Goal: Transaction & Acquisition: Purchase product/service

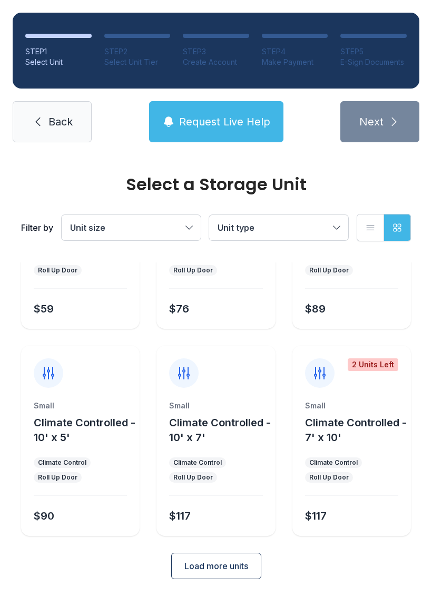
scroll to position [125, 0]
click at [54, 119] on span "Back" at bounding box center [60, 121] width 24 height 15
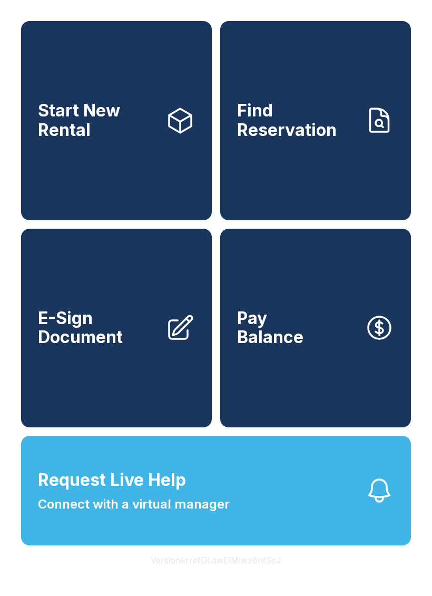
click at [289, 133] on span "Find Reservation" at bounding box center [296, 120] width 119 height 38
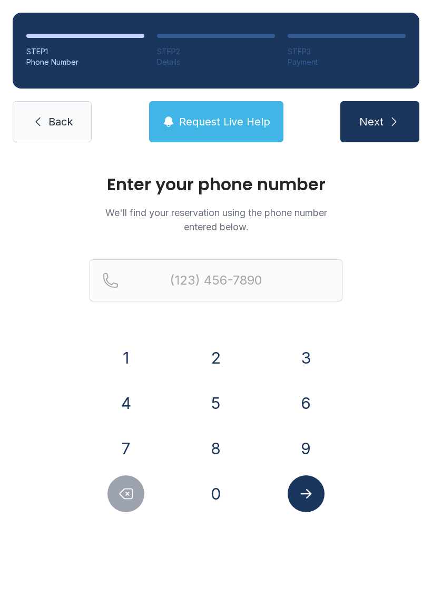
click at [55, 120] on span "Back" at bounding box center [60, 121] width 24 height 15
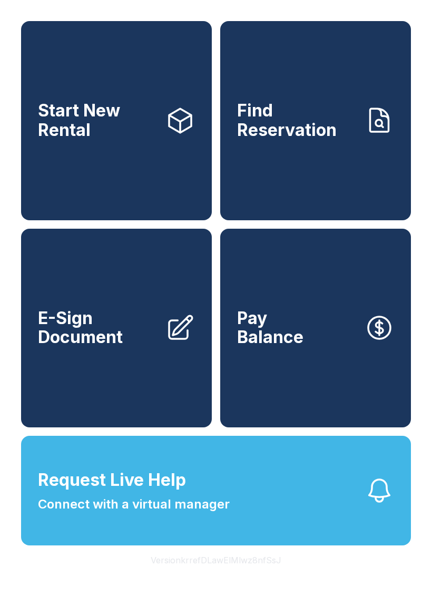
click at [103, 340] on span "E-Sign Document" at bounding box center [97, 328] width 119 height 38
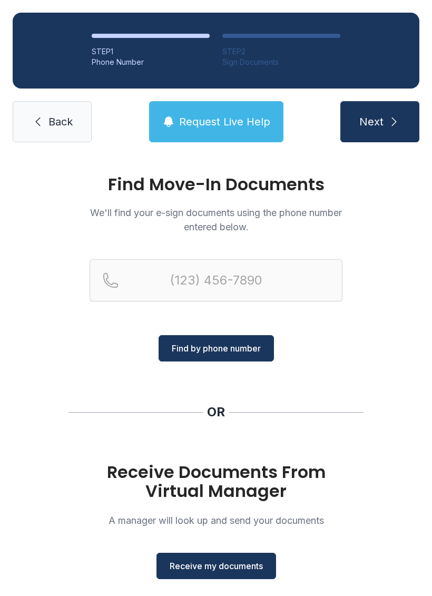
click at [53, 122] on span "Back" at bounding box center [60, 121] width 24 height 15
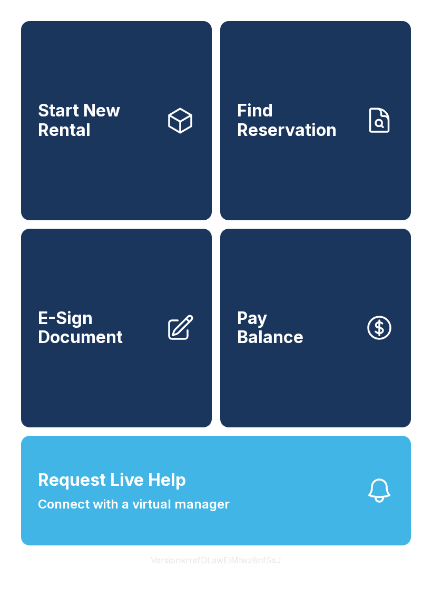
click at [290, 343] on span "Pay Balance" at bounding box center [270, 328] width 66 height 38
click at [208, 575] on button "Version krrefDLawElMlwz8nfSsJ" at bounding box center [216, 561] width 148 height 30
click at [214, 575] on button "Version krrefDLawElMlwz8nfSsJ" at bounding box center [216, 561] width 148 height 30
click at [318, 589] on div "Start New Rental Find Reservation E-Sign Document Pay Balance Request Live Help…" at bounding box center [216, 298] width 432 height 596
click at [234, 575] on button "Version krrefDLawElMlwz8nfSsJ" at bounding box center [216, 561] width 148 height 30
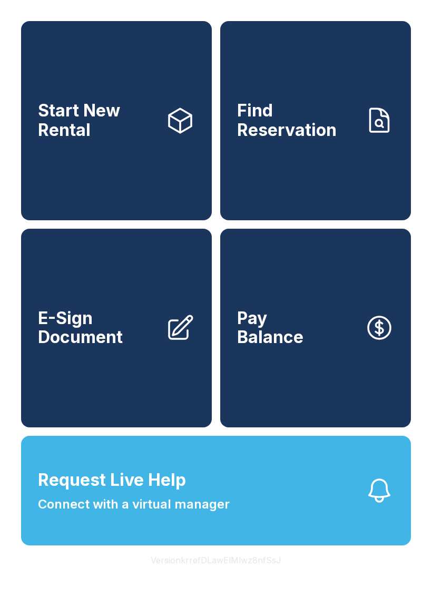
click at [234, 575] on button "Version krrefDLawElMlwz8nfSsJ" at bounding box center [216, 561] width 148 height 30
click at [219, 575] on button "Version krrefDLawElMlwz8nfSsJ" at bounding box center [216, 561] width 148 height 30
click at [251, 534] on button "Request Live Help Connect with a virtual manager" at bounding box center [216, 491] width 390 height 110
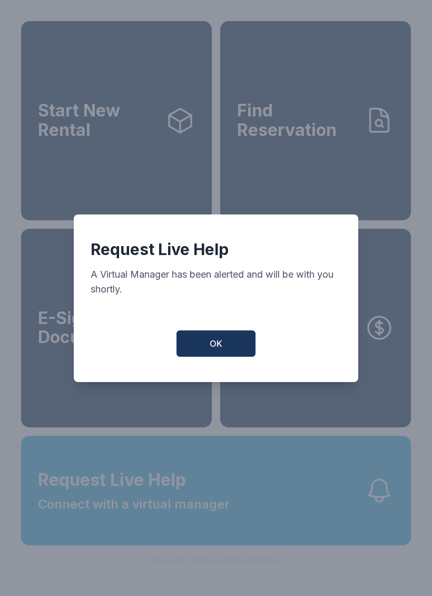
click at [211, 341] on button "OK" at bounding box center [216, 343] width 79 height 26
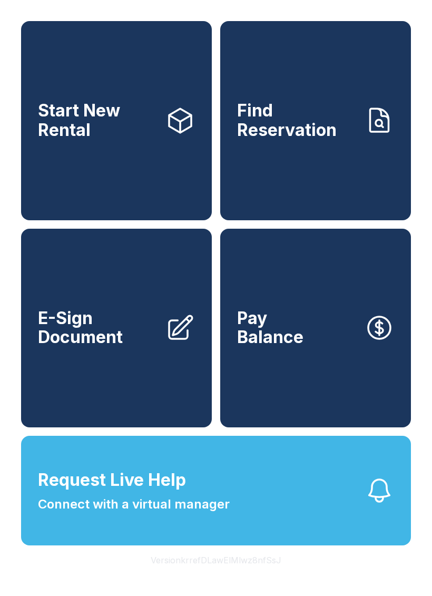
click at [207, 575] on button "Version krrefDLawElMlwz8nfSsJ" at bounding box center [216, 561] width 148 height 30
click at [202, 575] on button "Version krrefDLawElMlwz8nfSsJ" at bounding box center [216, 561] width 148 height 30
click at [224, 575] on button "Version krrefDLawElMlwz8nfSsJ" at bounding box center [216, 561] width 148 height 30
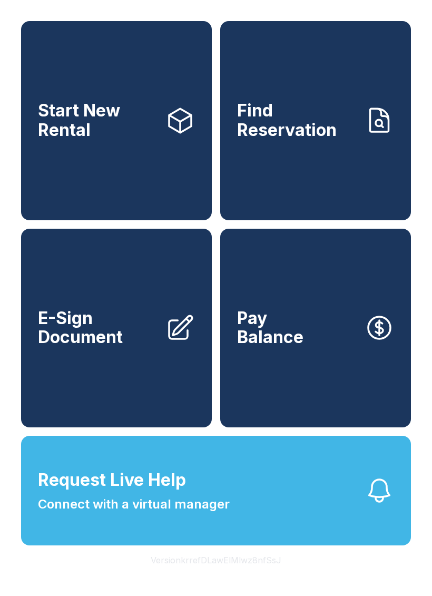
click at [174, 575] on button "Version krrefDLawElMlwz8nfSsJ" at bounding box center [216, 561] width 148 height 30
click at [191, 575] on button "Version krrefDLawElMlwz8nfSsJ" at bounding box center [216, 561] width 148 height 30
click at [199, 575] on button "Version krrefDLawElMlwz8nfSsJ" at bounding box center [216, 561] width 148 height 30
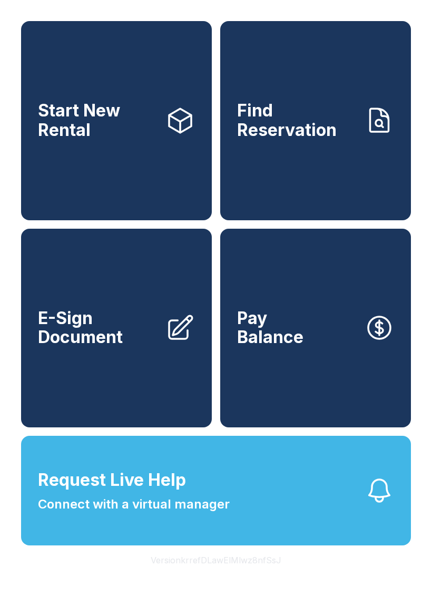
click at [201, 575] on button "Version krrefDLawElMlwz8nfSsJ" at bounding box center [216, 561] width 148 height 30
click at [200, 575] on button "Version krrefDLawElMlwz8nfSsJ" at bounding box center [216, 561] width 148 height 30
click at [242, 575] on button "Version krrefDLawElMlwz8nfSsJ" at bounding box center [216, 561] width 148 height 30
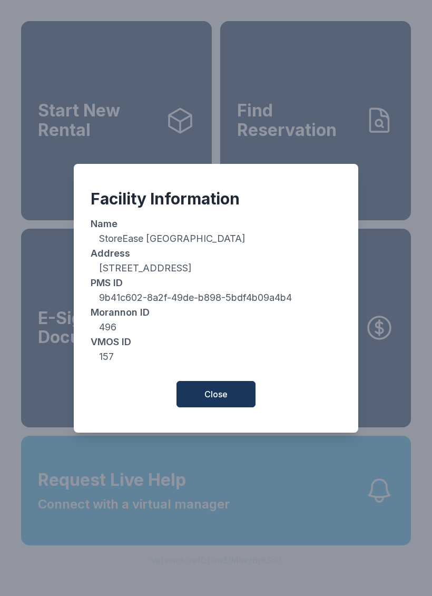
click at [242, 586] on div "Facility Information Name StoreEase [GEOGRAPHIC_DATA] Address [STREET_ADDRESS] …" at bounding box center [216, 298] width 432 height 596
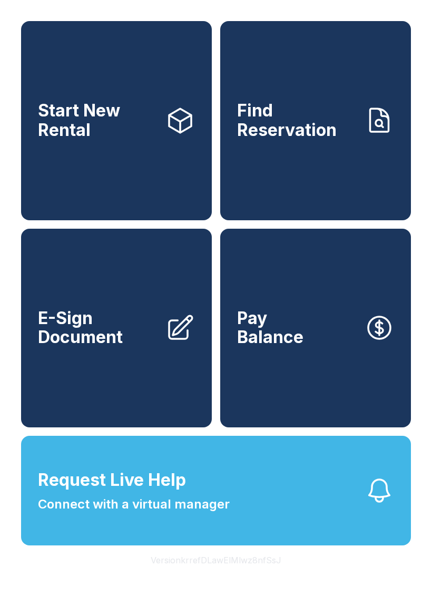
click at [228, 575] on button "Version krrefDLawElMlwz8nfSsJ" at bounding box center [216, 561] width 148 height 30
click at [232, 575] on button "Version krrefDLawElMlwz8nfSsJ" at bounding box center [216, 561] width 148 height 30
click at [256, 575] on button "Version krrefDLawElMlwz8nfSsJ" at bounding box center [216, 561] width 148 height 30
click at [250, 575] on button "Version krrefDLawElMlwz8nfSsJ" at bounding box center [216, 561] width 148 height 30
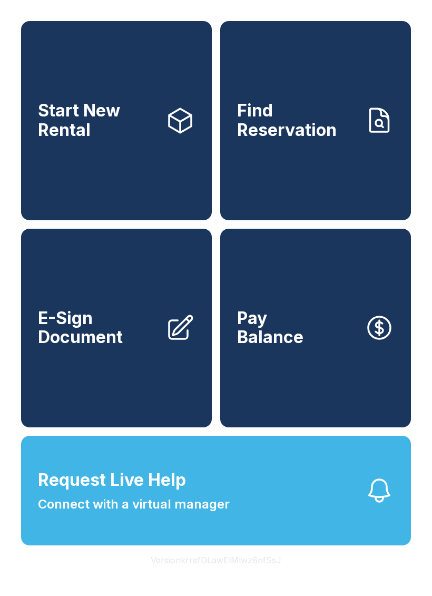
click at [249, 575] on button "Version krrefDLawElMlwz8nfSsJ" at bounding box center [216, 561] width 148 height 30
click at [245, 575] on button "Version krrefDLawElMlwz8nfSsJ" at bounding box center [216, 561] width 148 height 30
click at [250, 575] on button "Version krrefDLawElMlwz8nfSsJ" at bounding box center [216, 561] width 148 height 30
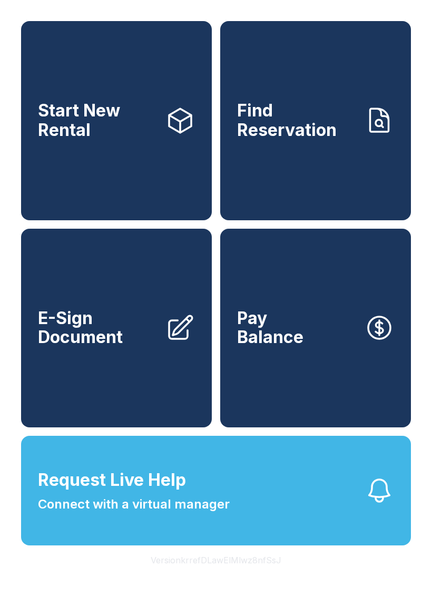
click at [247, 575] on button "Version krrefDLawElMlwz8nfSsJ" at bounding box center [216, 561] width 148 height 30
click at [258, 575] on button "Version krrefDLawElMlwz8nfSsJ" at bounding box center [216, 561] width 148 height 30
click at [252, 575] on button "Version krrefDLawElMlwz8nfSsJ" at bounding box center [216, 561] width 148 height 30
click at [247, 575] on button "Version krrefDLawElMlwz8nfSsJ" at bounding box center [216, 561] width 148 height 30
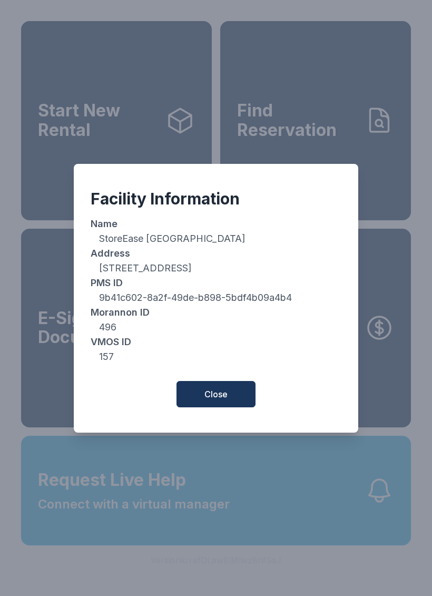
click at [223, 395] on span "Close" at bounding box center [215, 394] width 23 height 13
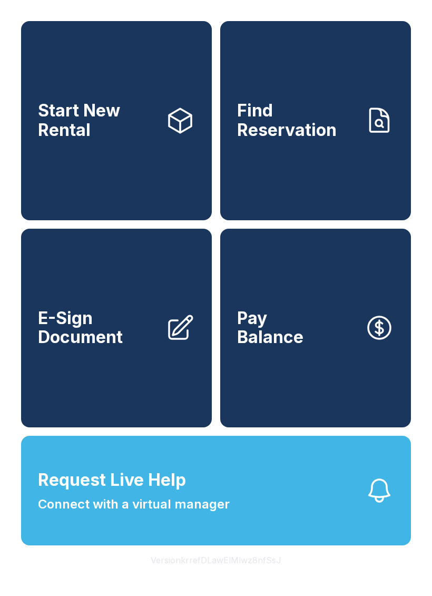
click at [376, 505] on icon "button" at bounding box center [380, 491] width 30 height 30
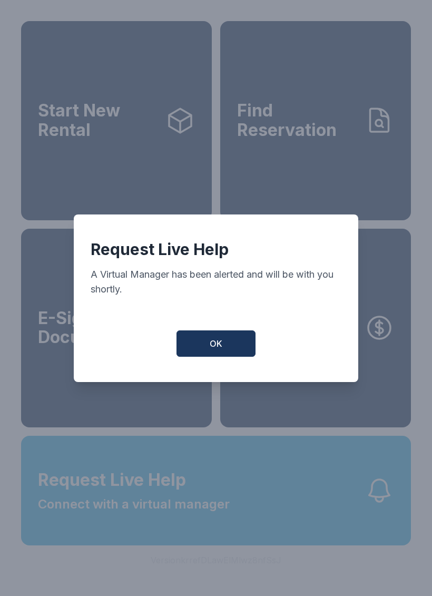
click at [212, 357] on button "OK" at bounding box center [216, 343] width 79 height 26
